Goal: Task Accomplishment & Management: Manage account settings

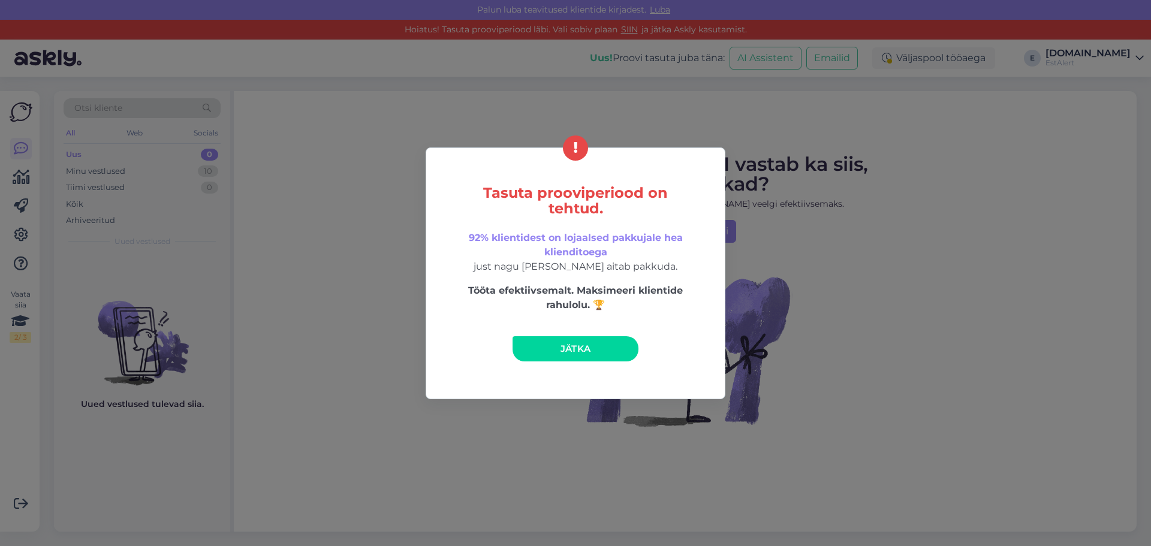
click at [578, 347] on span "Jätka" at bounding box center [575, 348] width 31 height 11
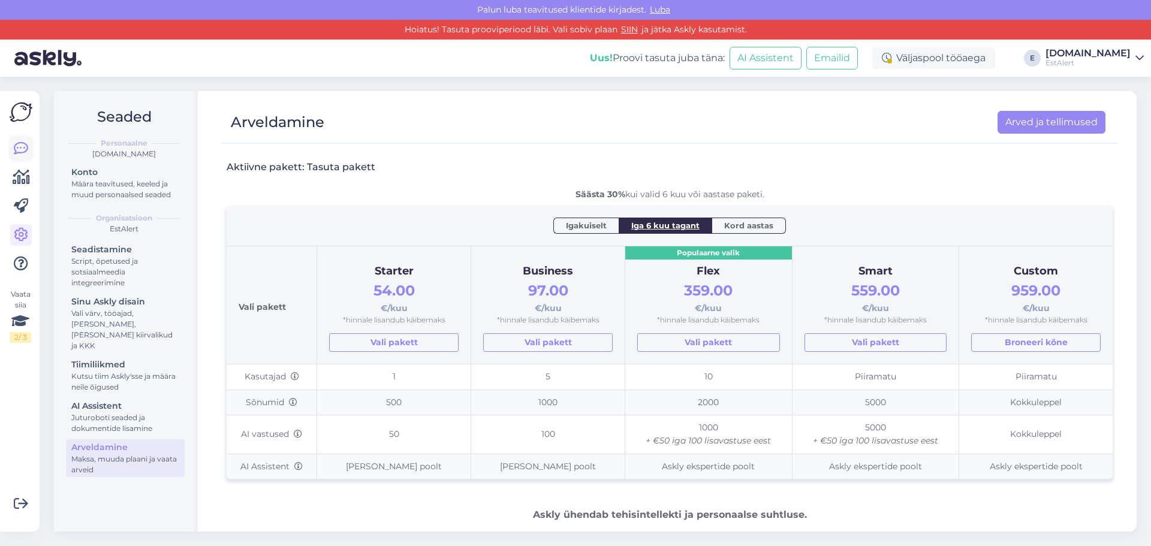
click at [27, 150] on icon at bounding box center [21, 148] width 14 height 14
